Goal: Task Accomplishment & Management: Complete application form

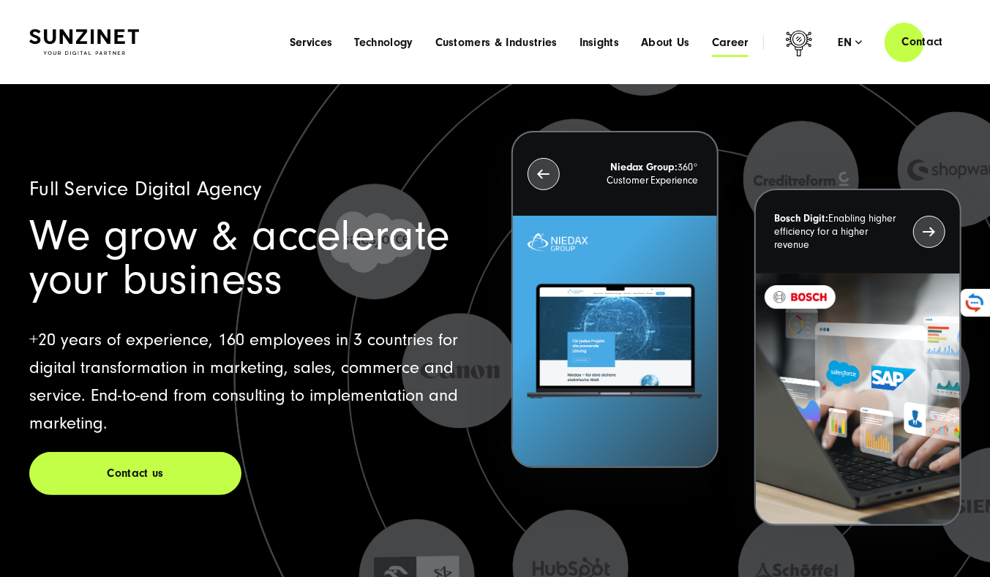
click at [727, 49] on span "Career" at bounding box center [730, 42] width 37 height 15
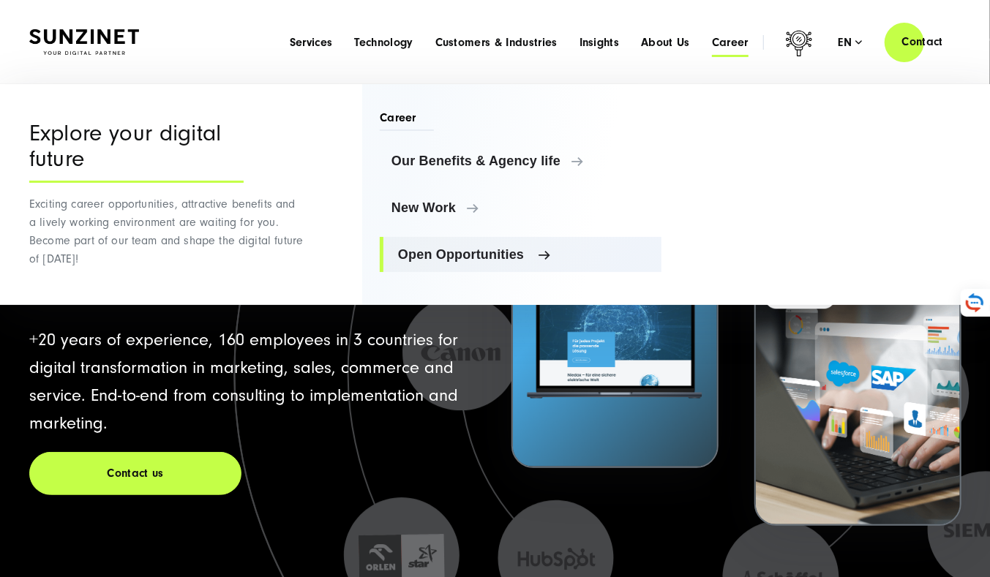
click at [486, 249] on span "Open Opportunities" at bounding box center [524, 254] width 252 height 15
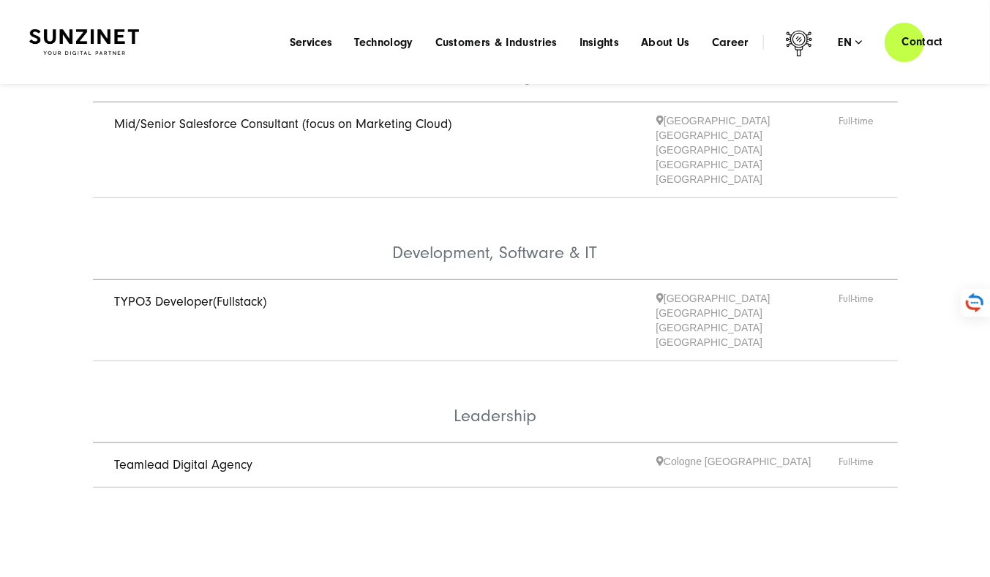
scroll to position [448, 0]
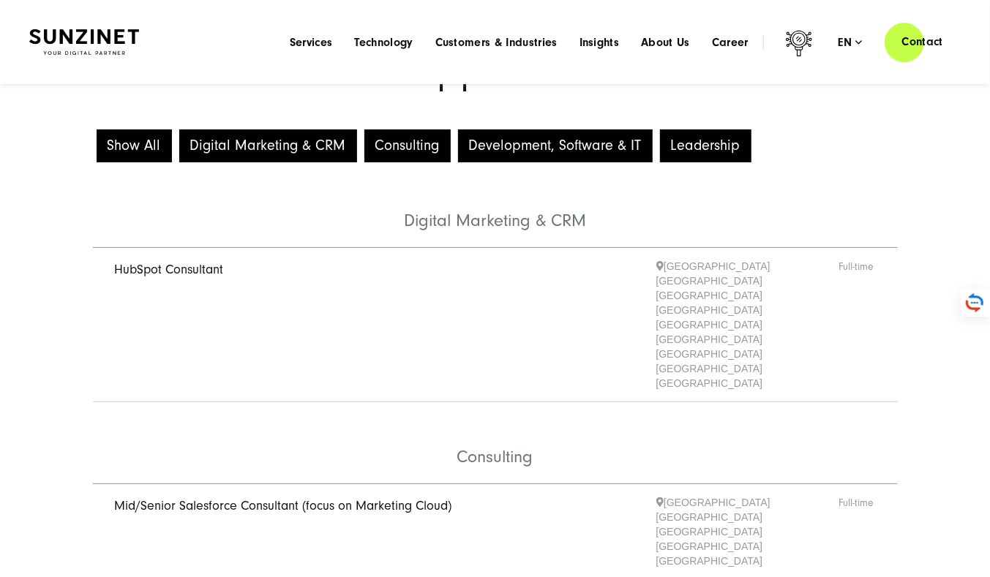
scroll to position [61, 0]
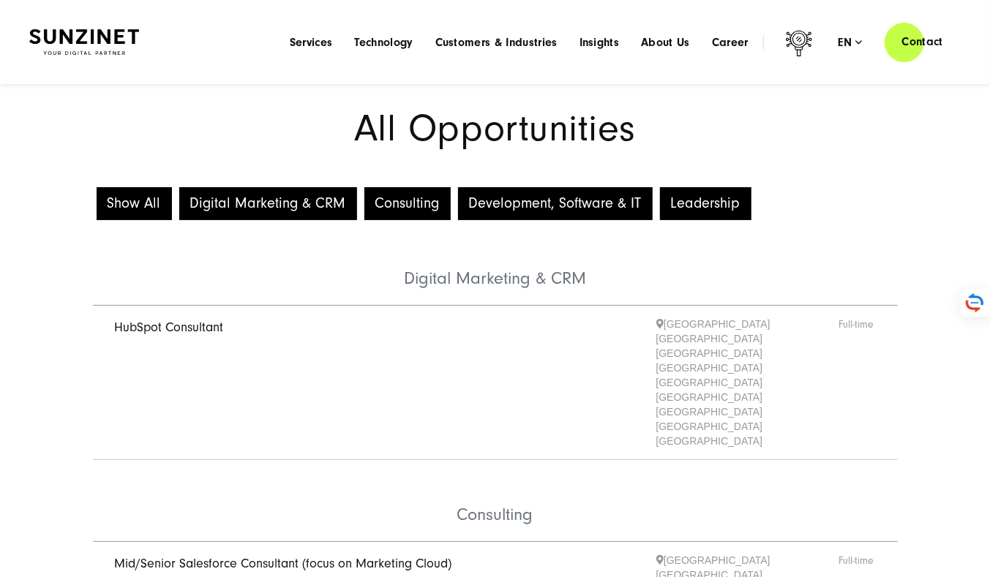
scroll to position [9, 0]
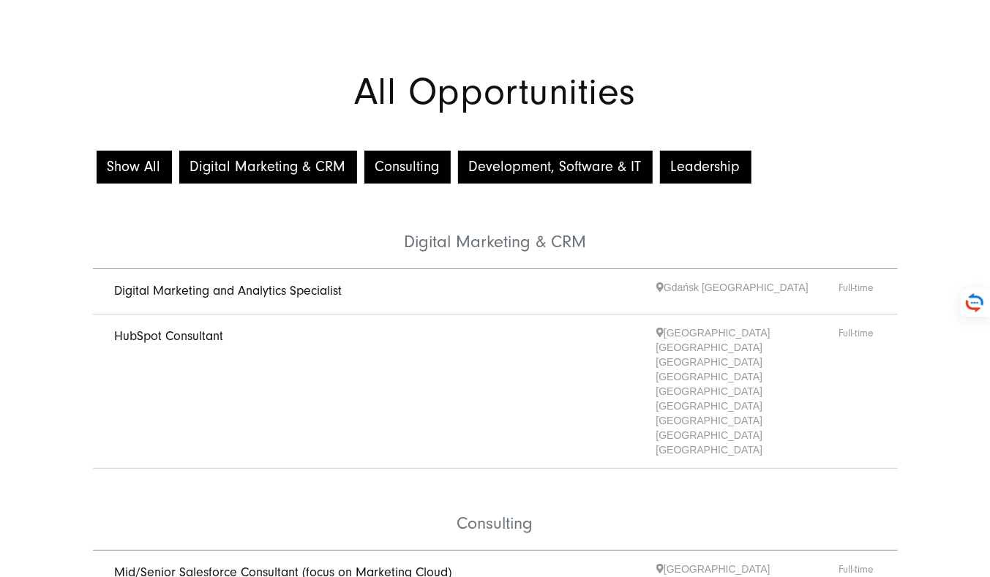
scroll to position [48, 0]
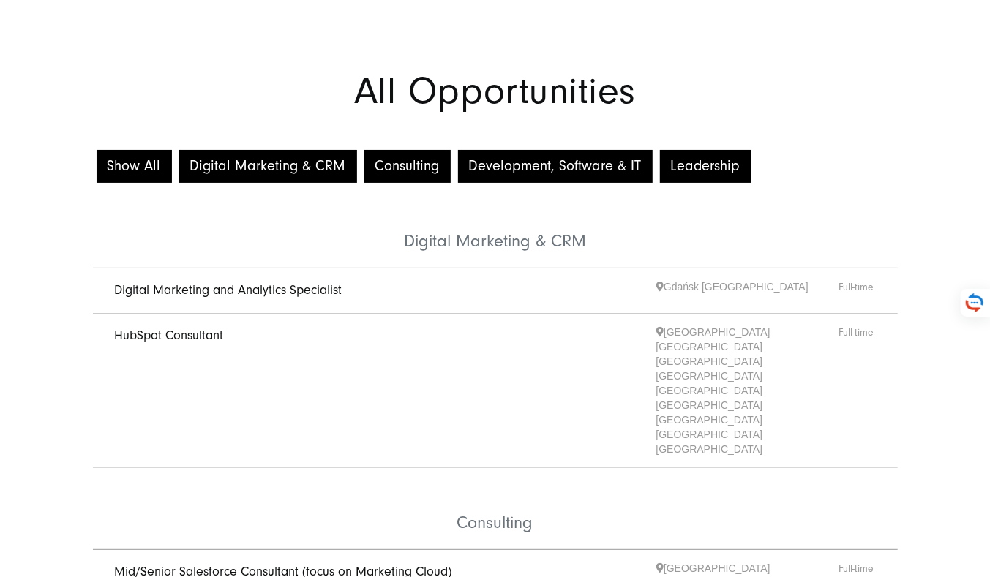
click at [254, 301] on span "Digital Marketing and Analytics Specialist" at bounding box center [386, 291] width 542 height 23
click at [237, 288] on link "Digital Marketing and Analytics Specialist" at bounding box center [229, 290] width 228 height 15
